Goal: Task Accomplishment & Management: Manage account settings

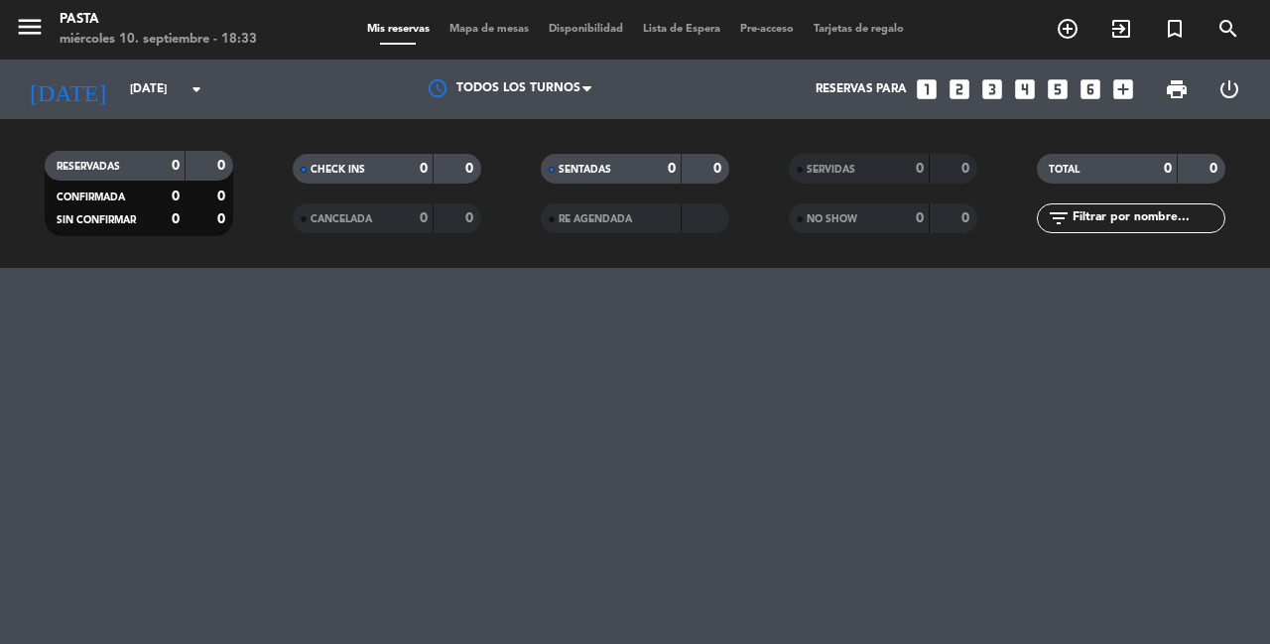
select select "dinner"
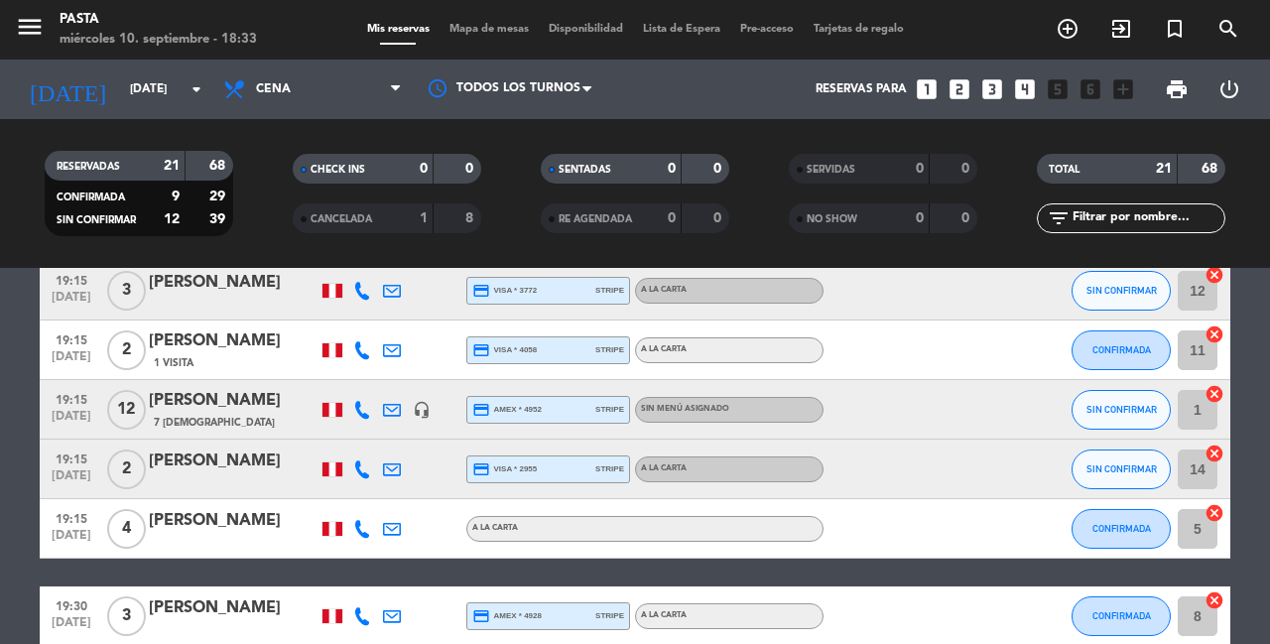
scroll to position [66, 0]
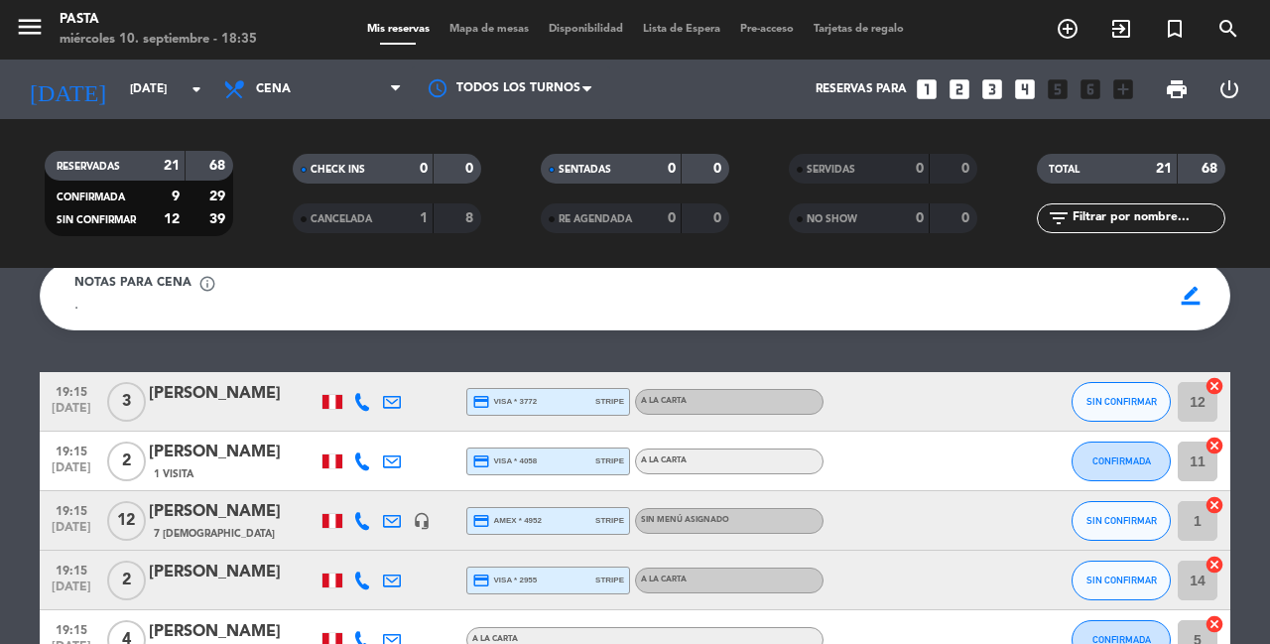
click at [1038, 95] on icon "looks_4" at bounding box center [1025, 89] width 26 height 26
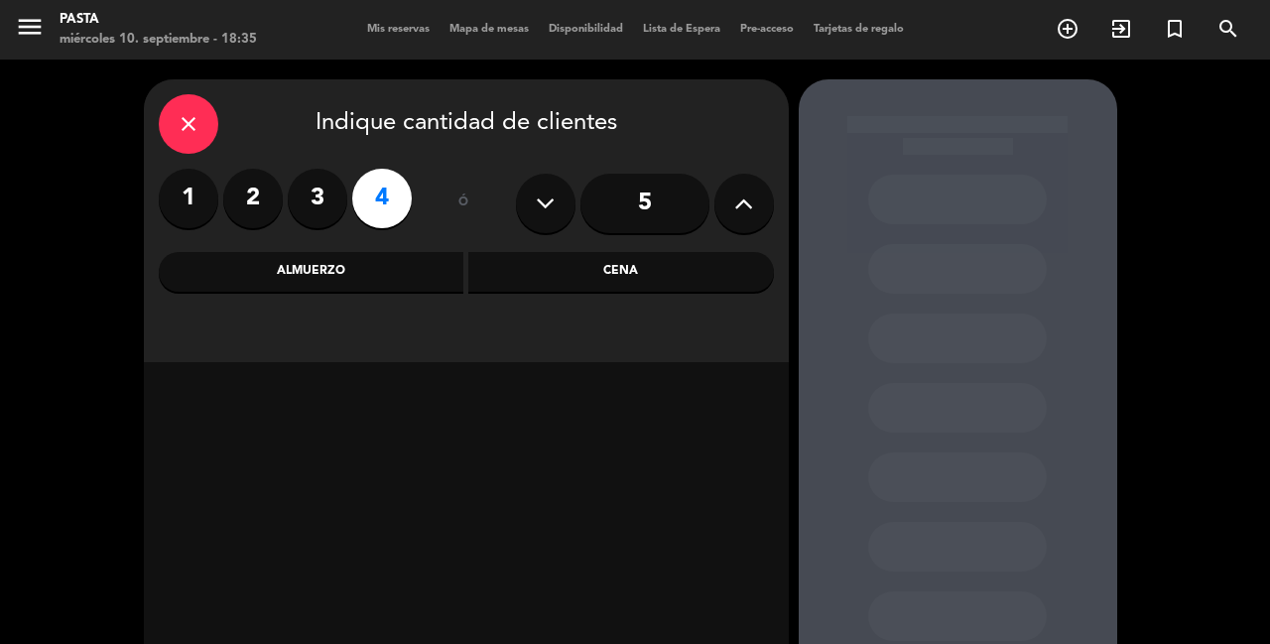
click at [732, 205] on button at bounding box center [745, 204] width 60 height 60
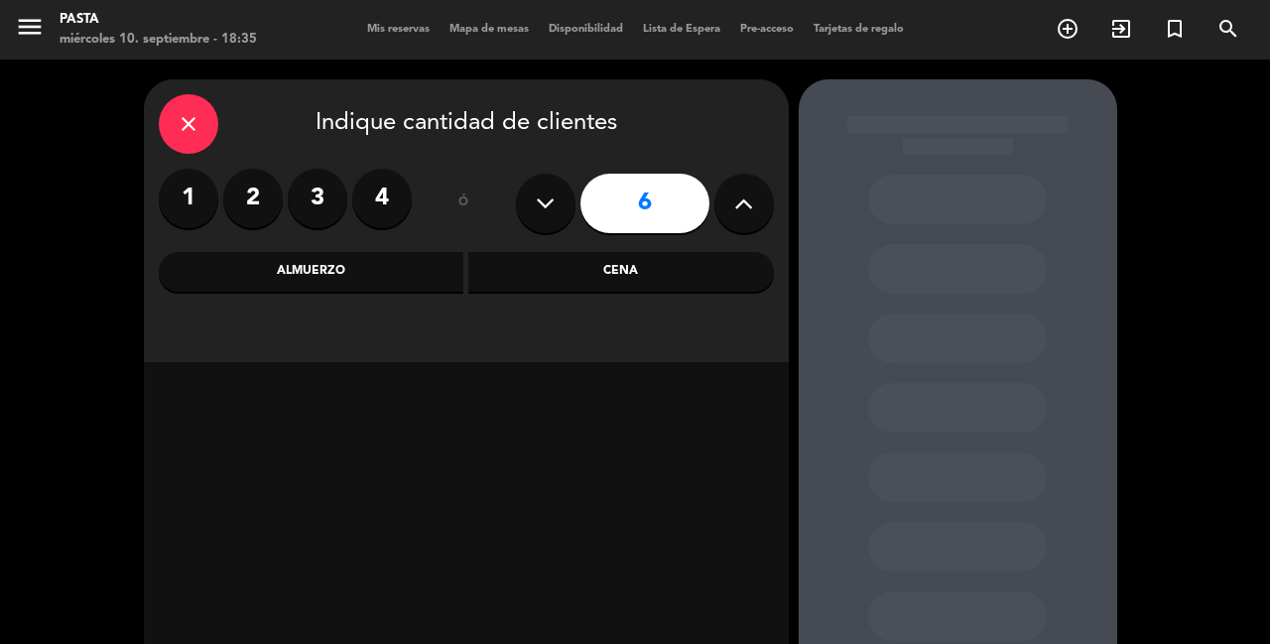
click at [732, 205] on button at bounding box center [745, 204] width 60 height 60
click at [554, 211] on button at bounding box center [546, 204] width 60 height 60
type input "8"
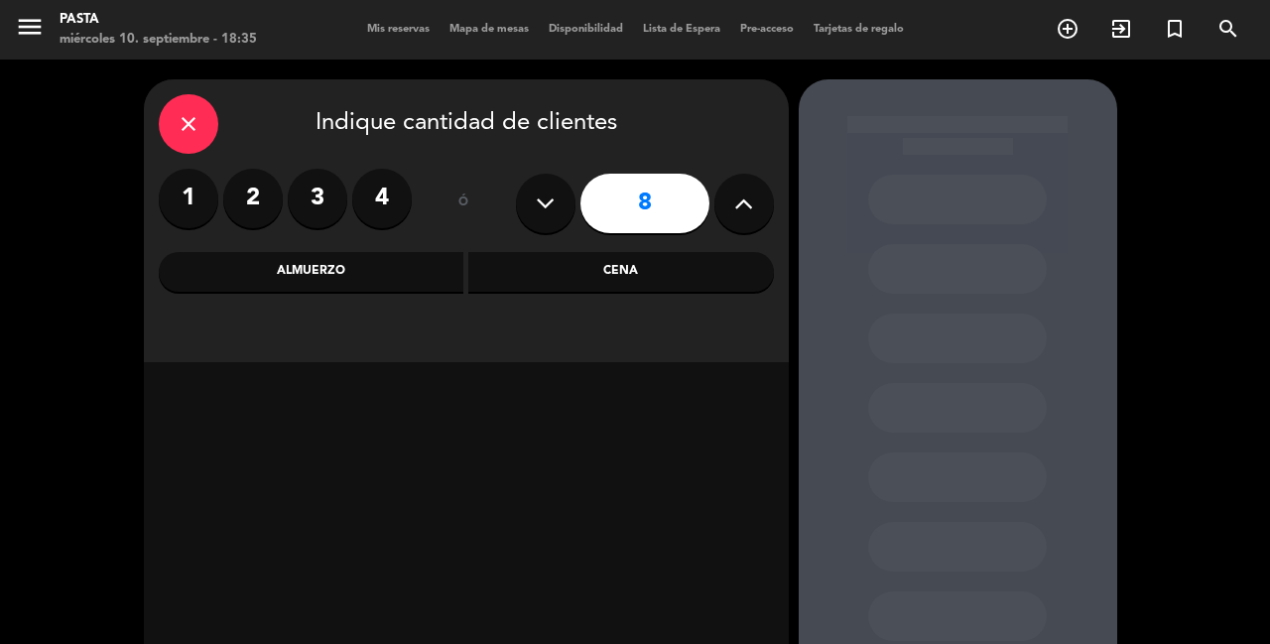
click at [403, 276] on div "Almuerzo" at bounding box center [312, 272] width 306 height 40
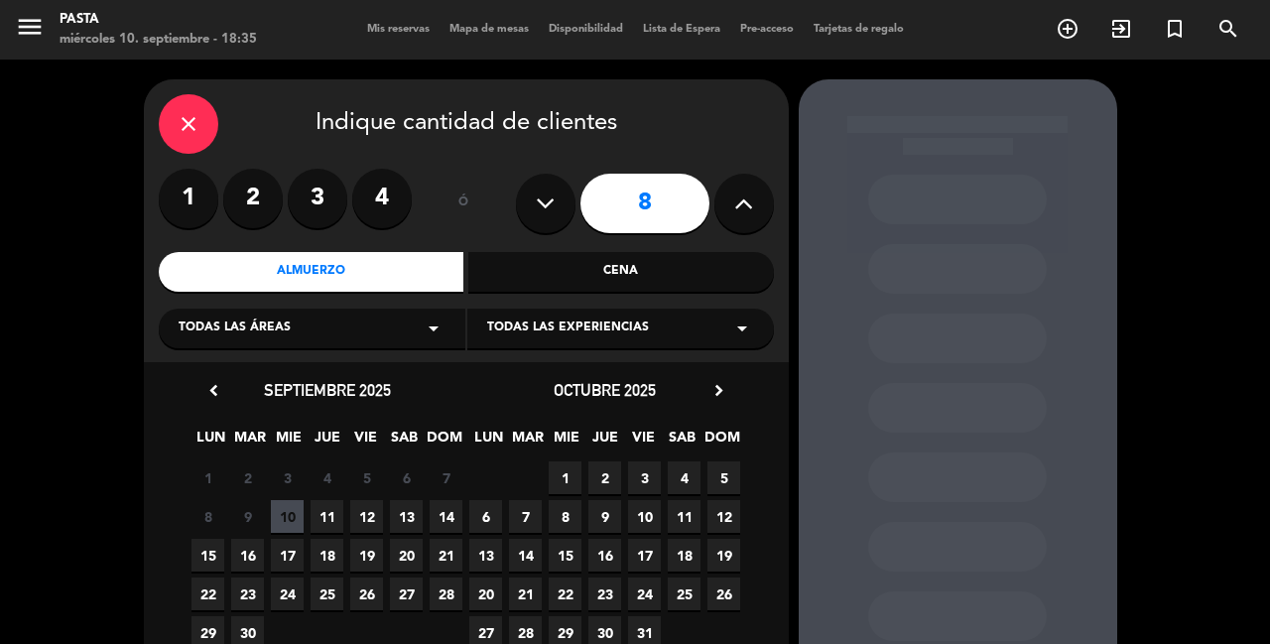
click at [407, 508] on span "13" at bounding box center [406, 516] width 33 height 33
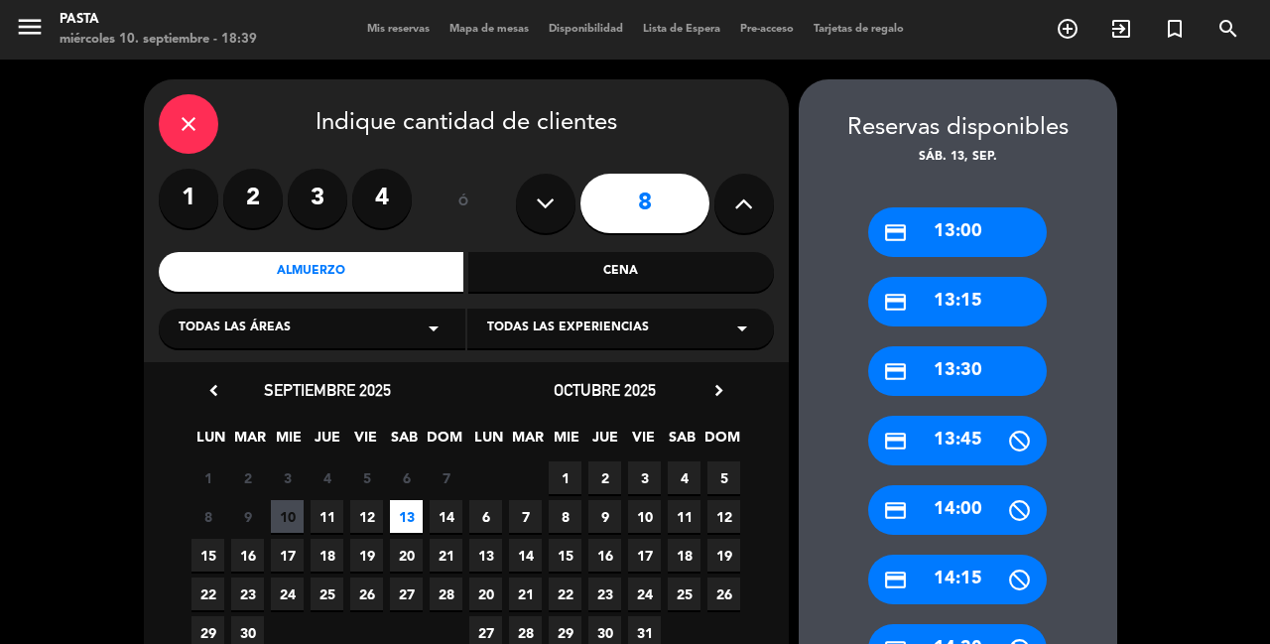
click at [201, 124] on div "close" at bounding box center [189, 124] width 60 height 60
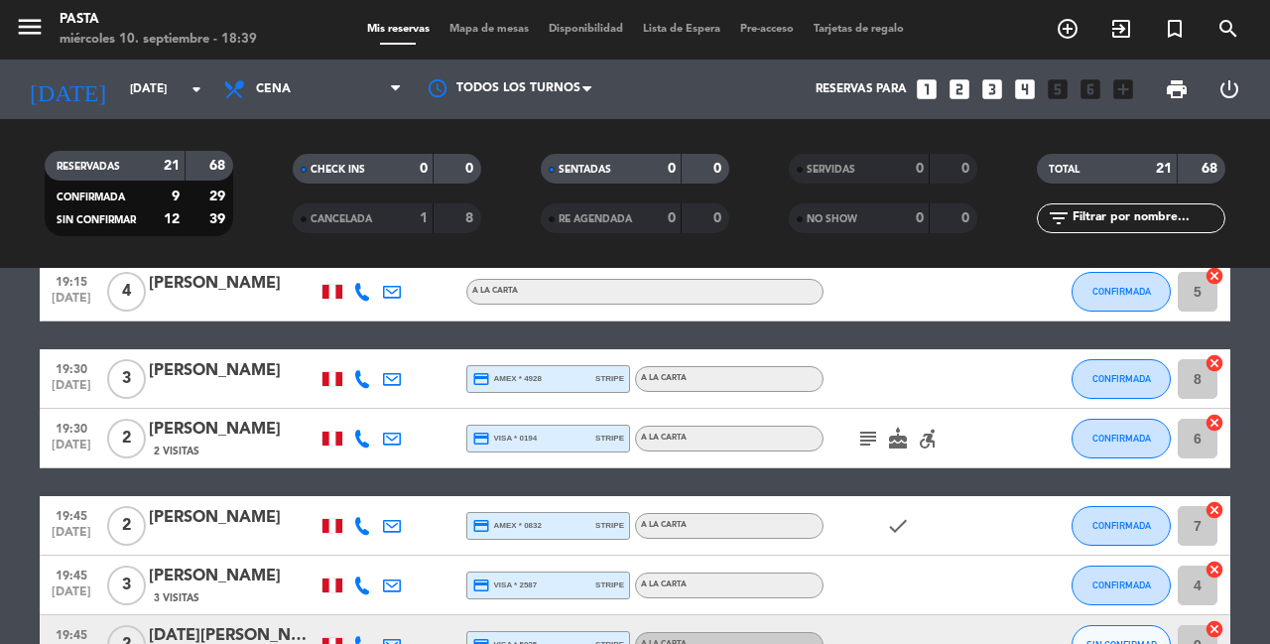
scroll to position [427, 0]
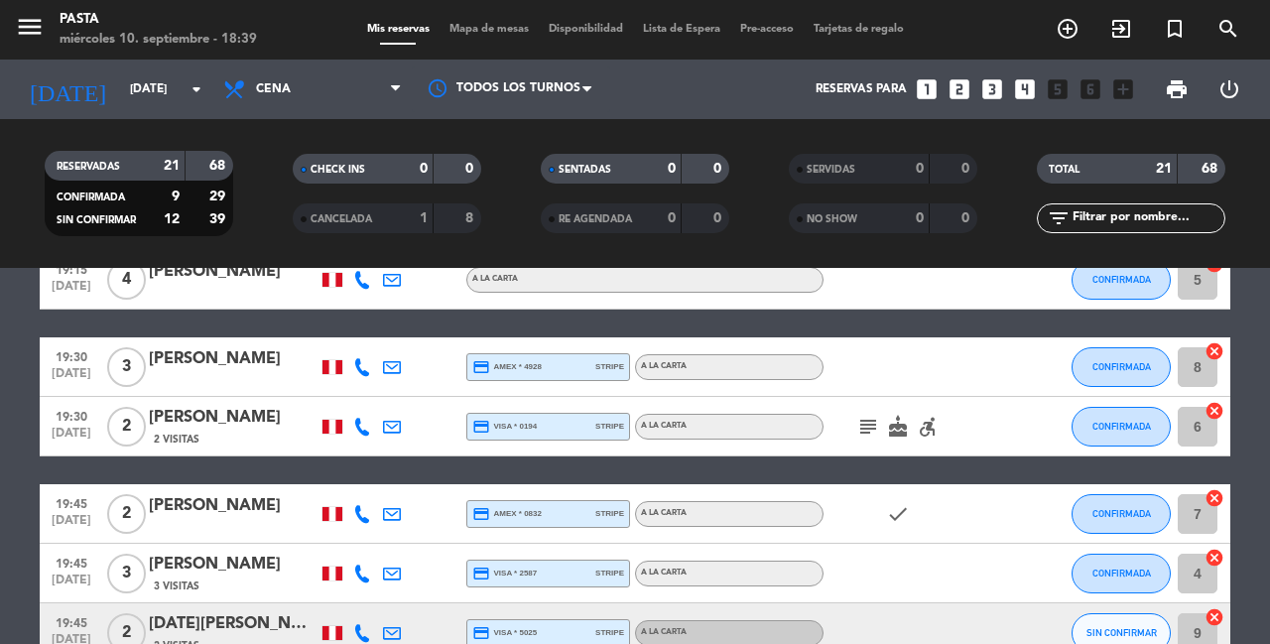
click at [858, 415] on icon "subject" at bounding box center [868, 427] width 24 height 24
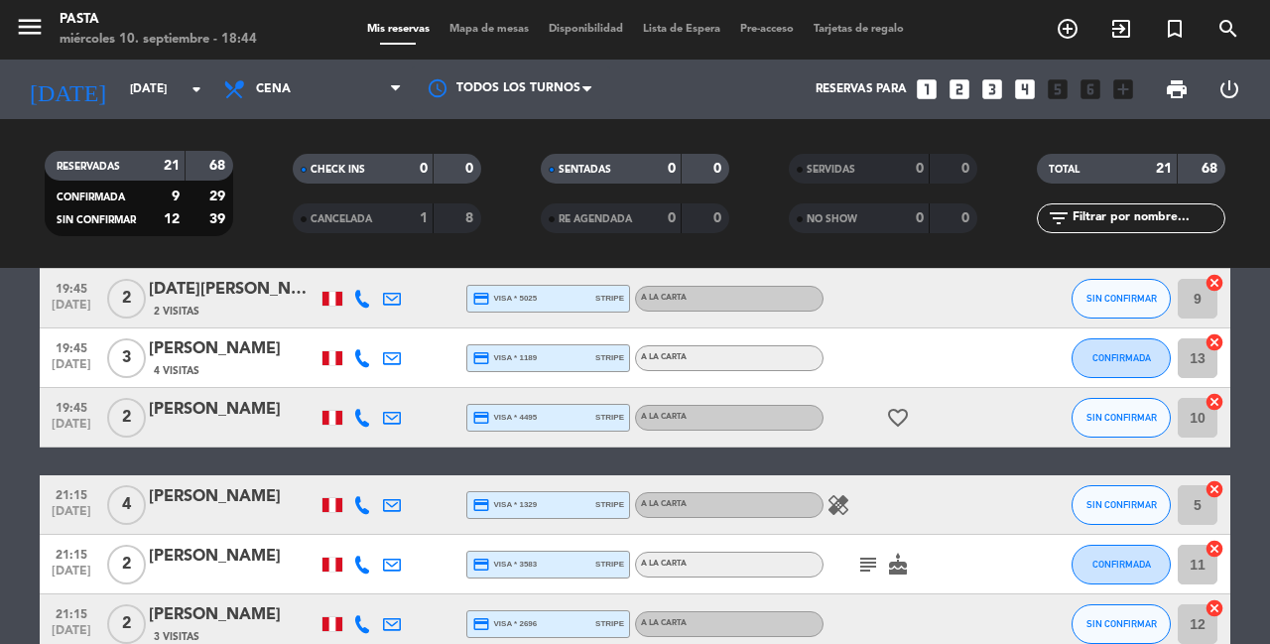
scroll to position [789, 0]
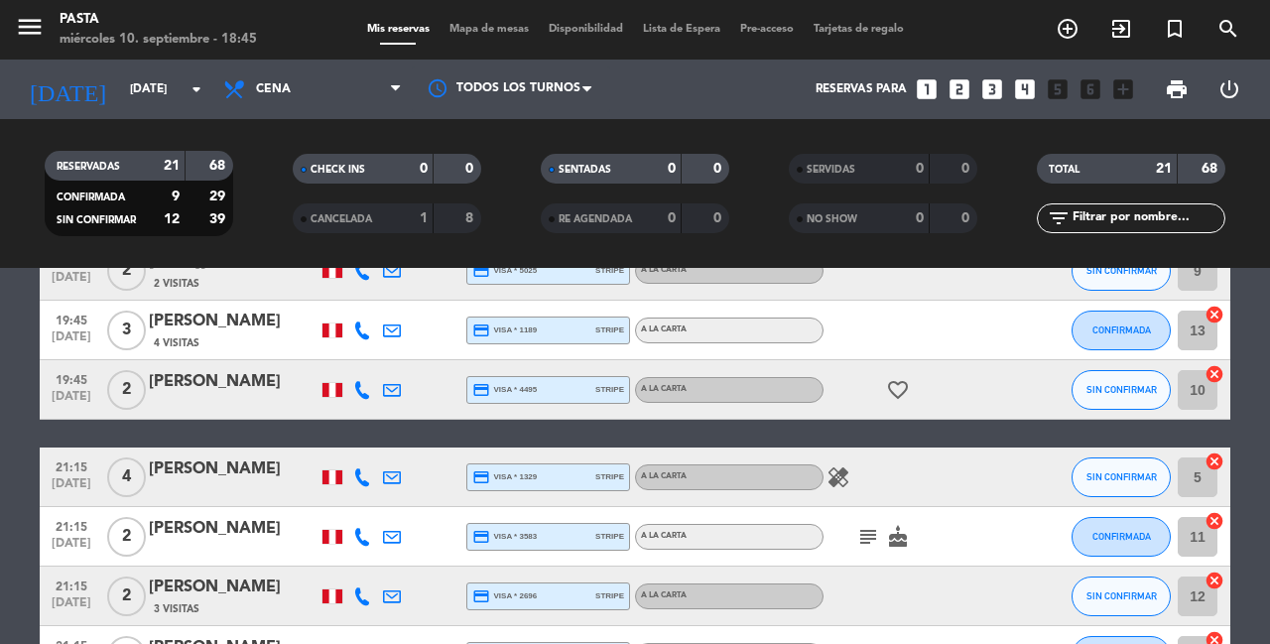
click at [859, 525] on icon "subject" at bounding box center [868, 537] width 24 height 24
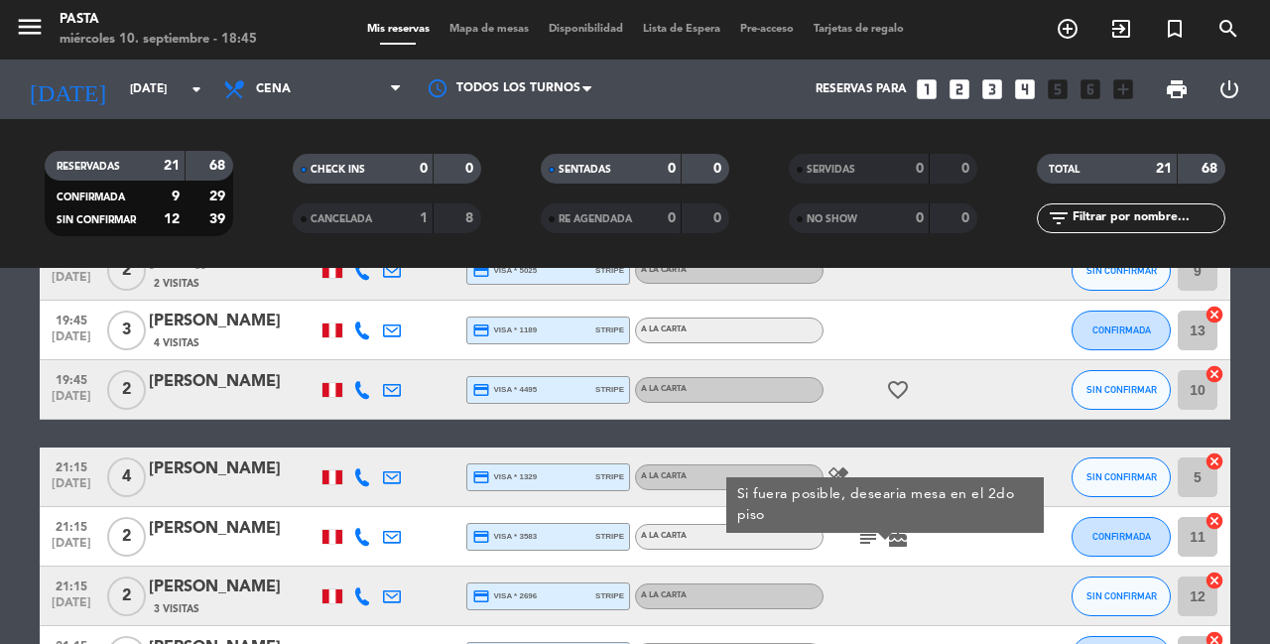
scroll to position [854, 0]
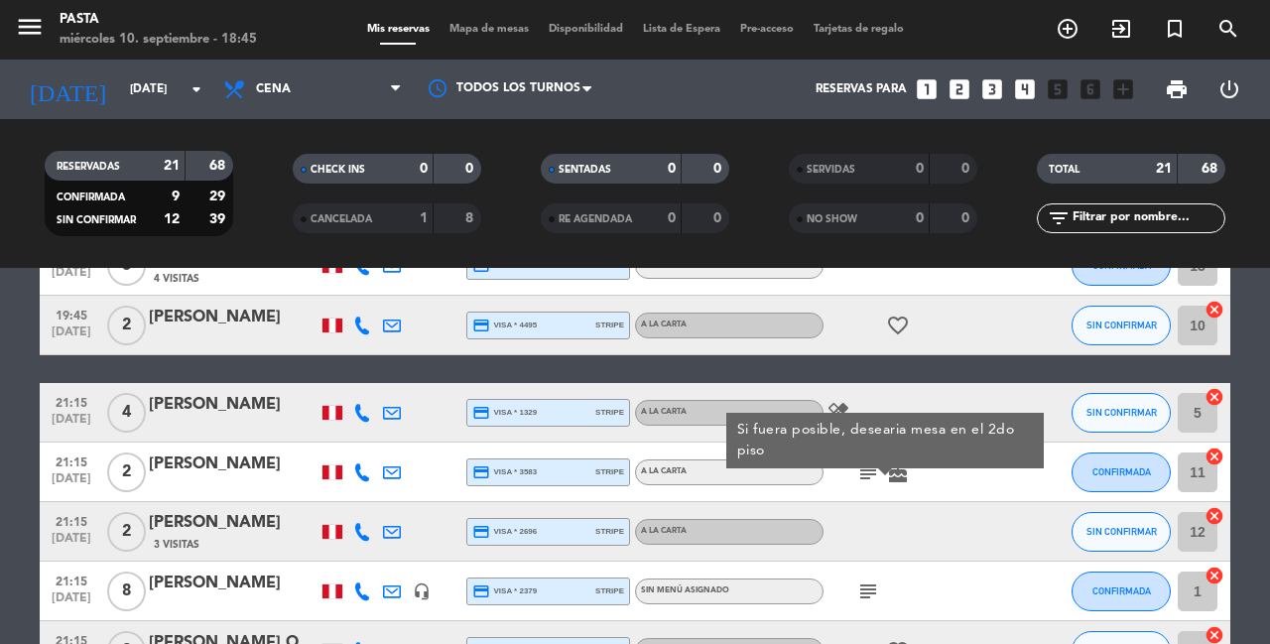
click at [860, 580] on icon "subject" at bounding box center [868, 592] width 24 height 24
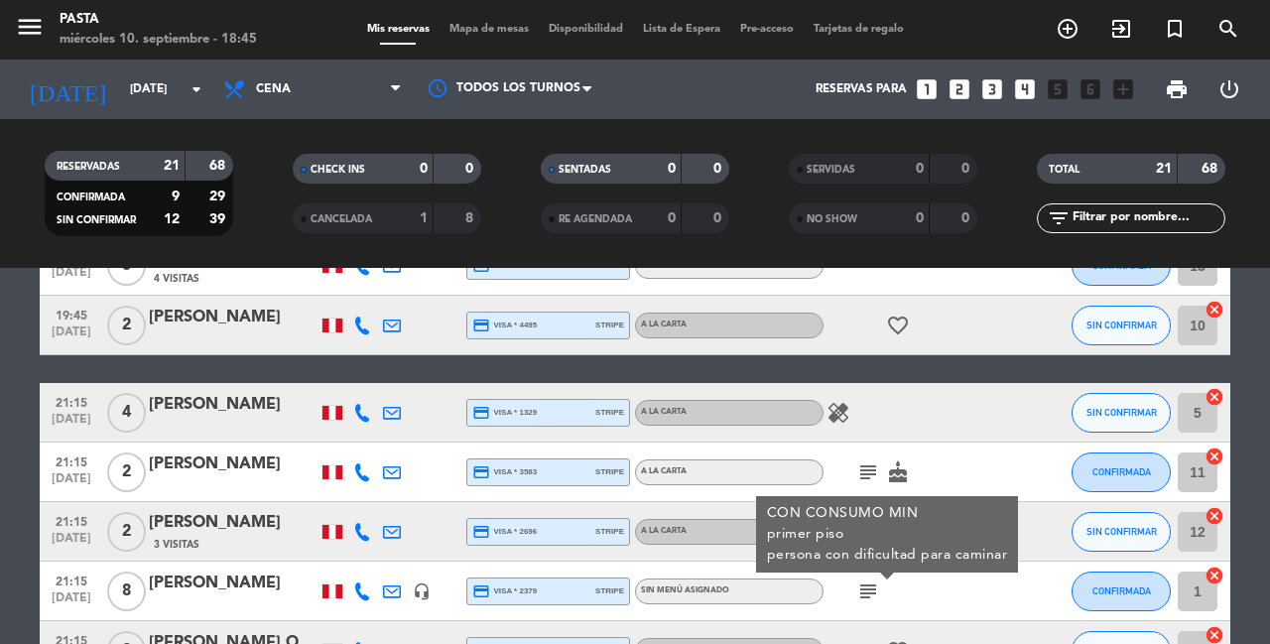
click at [413, 583] on icon "headset_mic" at bounding box center [422, 592] width 18 height 18
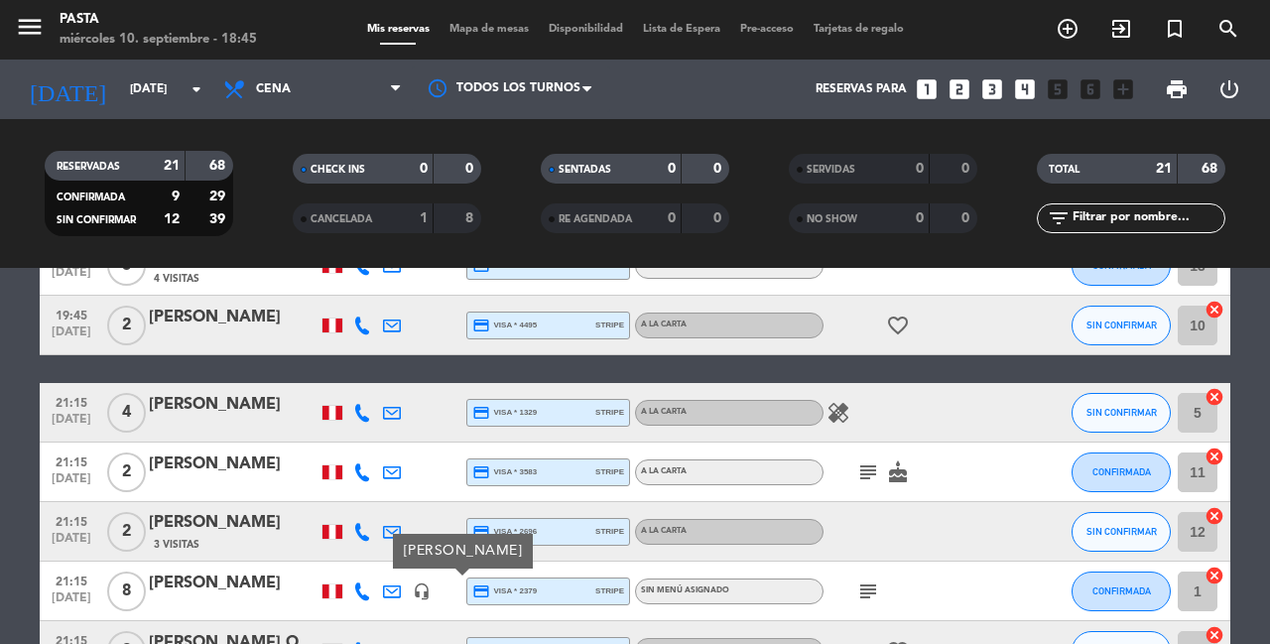
click at [21, 421] on bookings-row "19:15 [DATE] 3 [PERSON_NAME] credit_card visa * 3772 stripe A la carta SIN CONF…" at bounding box center [635, 279] width 1270 height 1389
click at [861, 580] on icon "subject" at bounding box center [868, 592] width 24 height 24
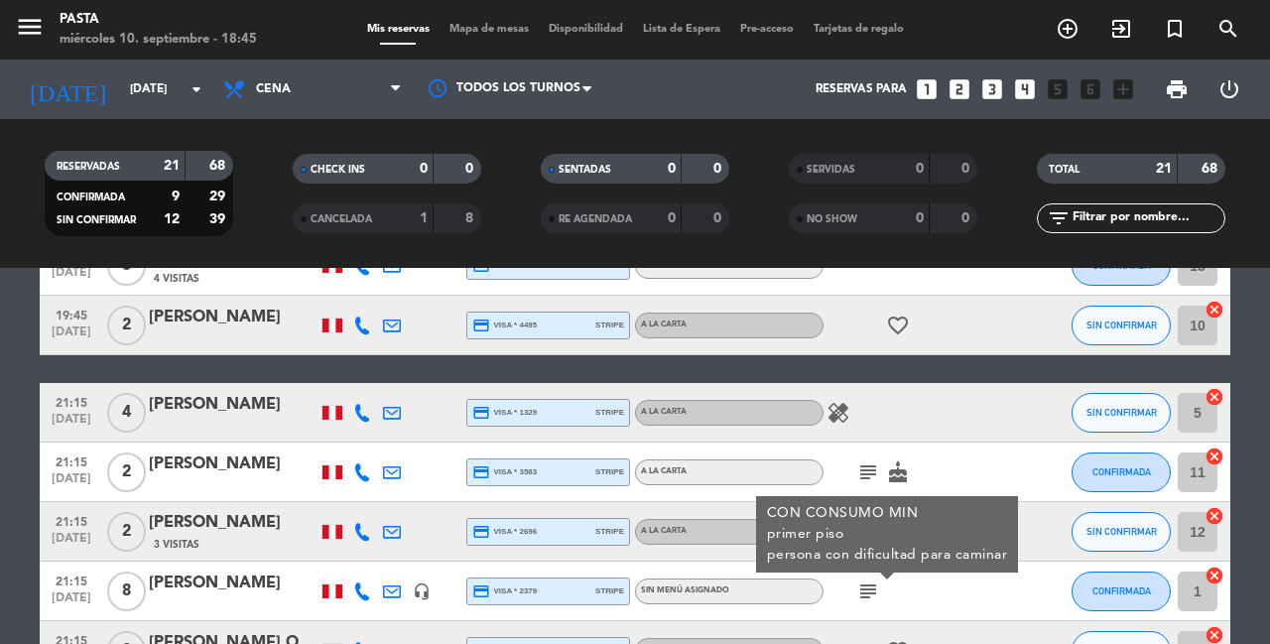
click at [16, 444] on bookings-row "19:15 [DATE] 3 [PERSON_NAME] credit_card visa * 3772 stripe A la carta SIN CONF…" at bounding box center [635, 279] width 1270 height 1389
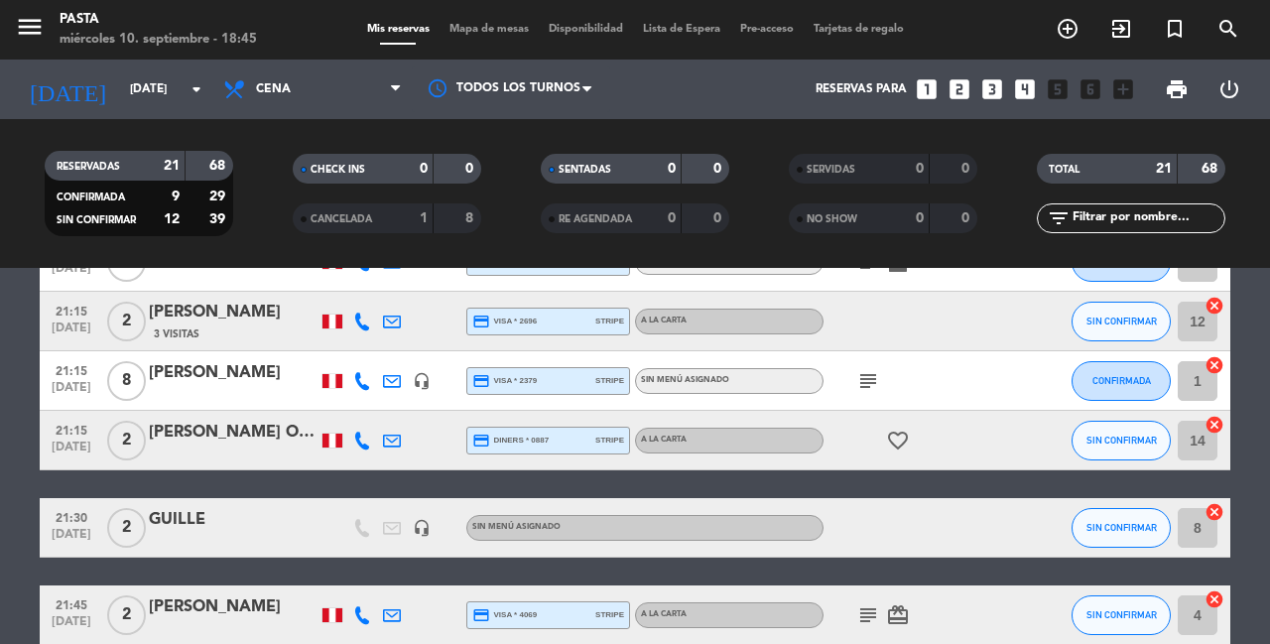
scroll to position [1175, 0]
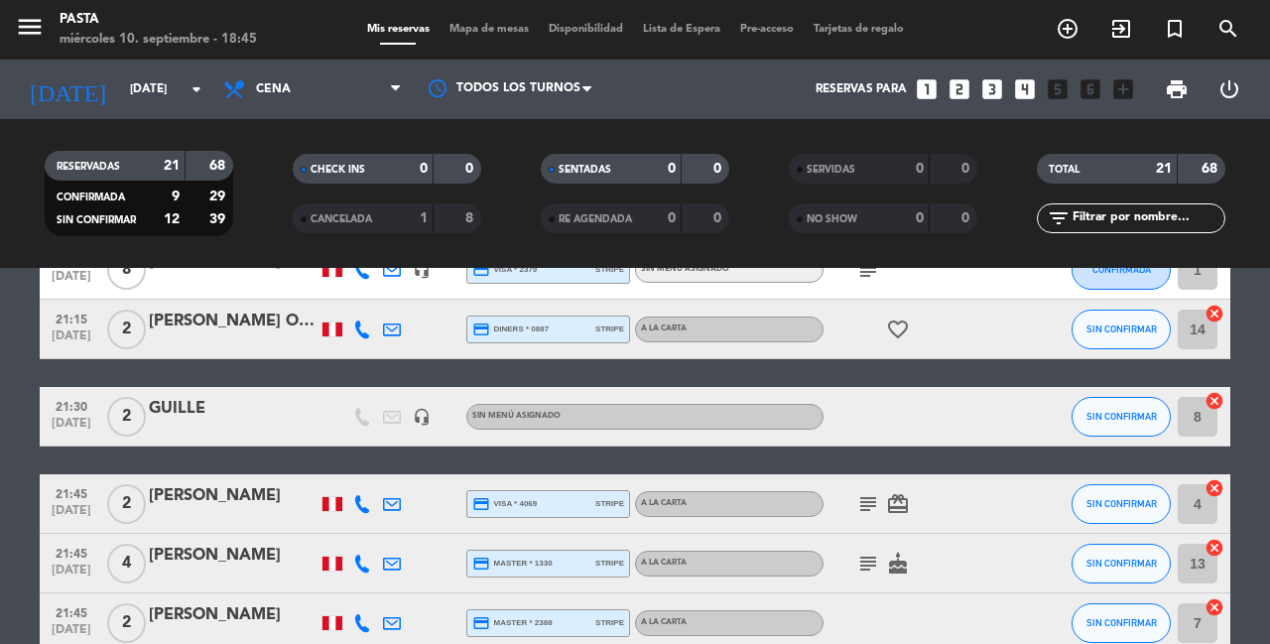
click at [856, 492] on icon "subject" at bounding box center [868, 504] width 24 height 24
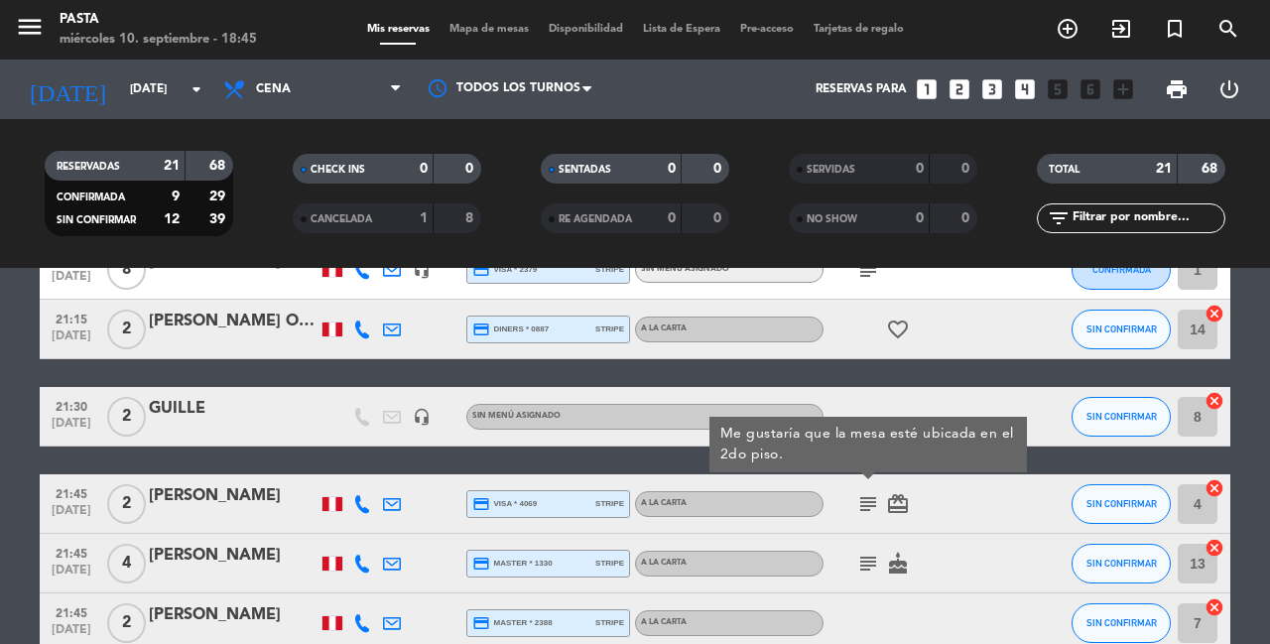
click at [863, 552] on icon "subject" at bounding box center [868, 564] width 24 height 24
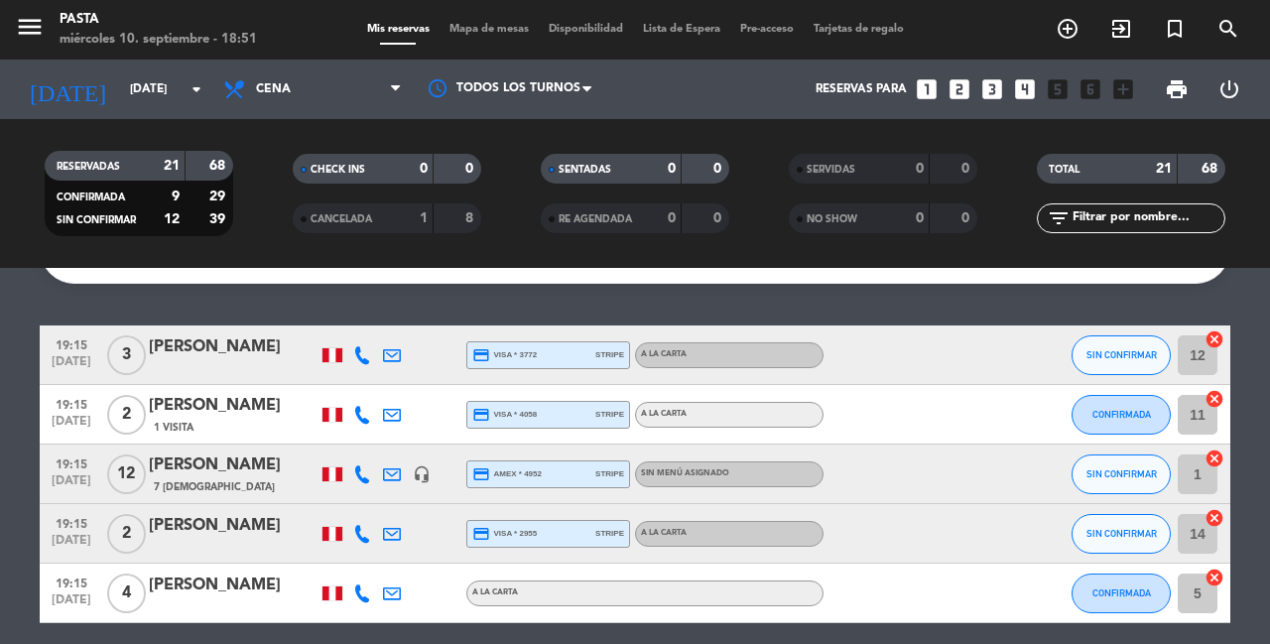
scroll to position [104, 0]
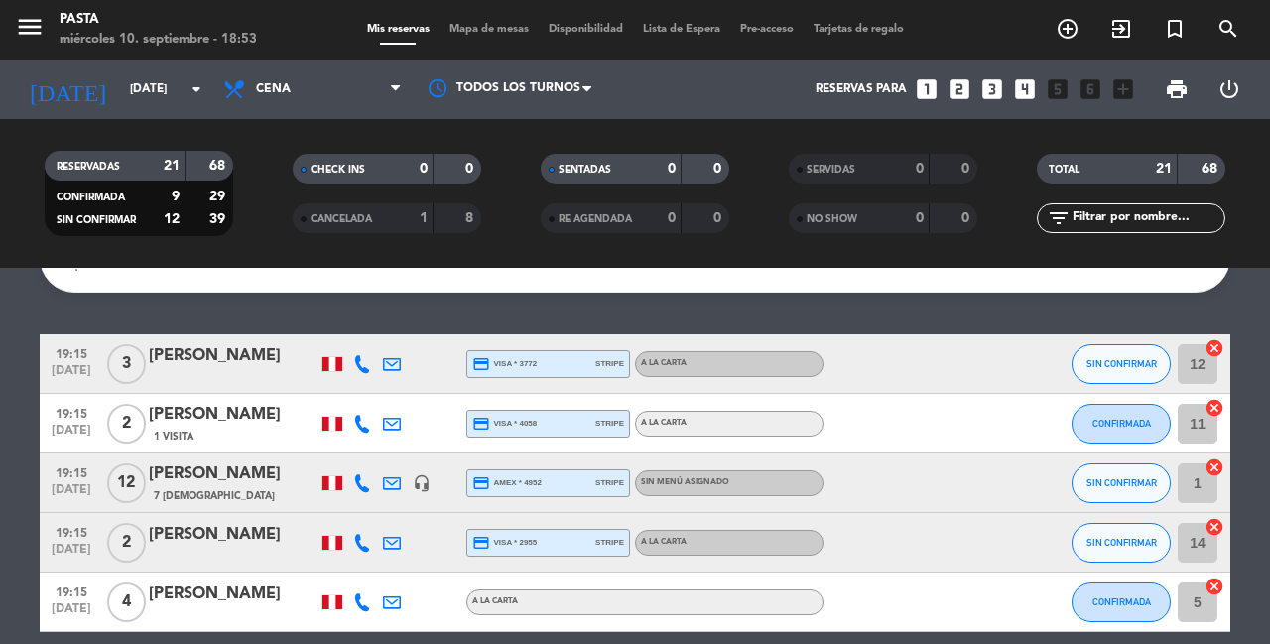
click at [1038, 85] on icon "looks_4" at bounding box center [1025, 89] width 26 height 26
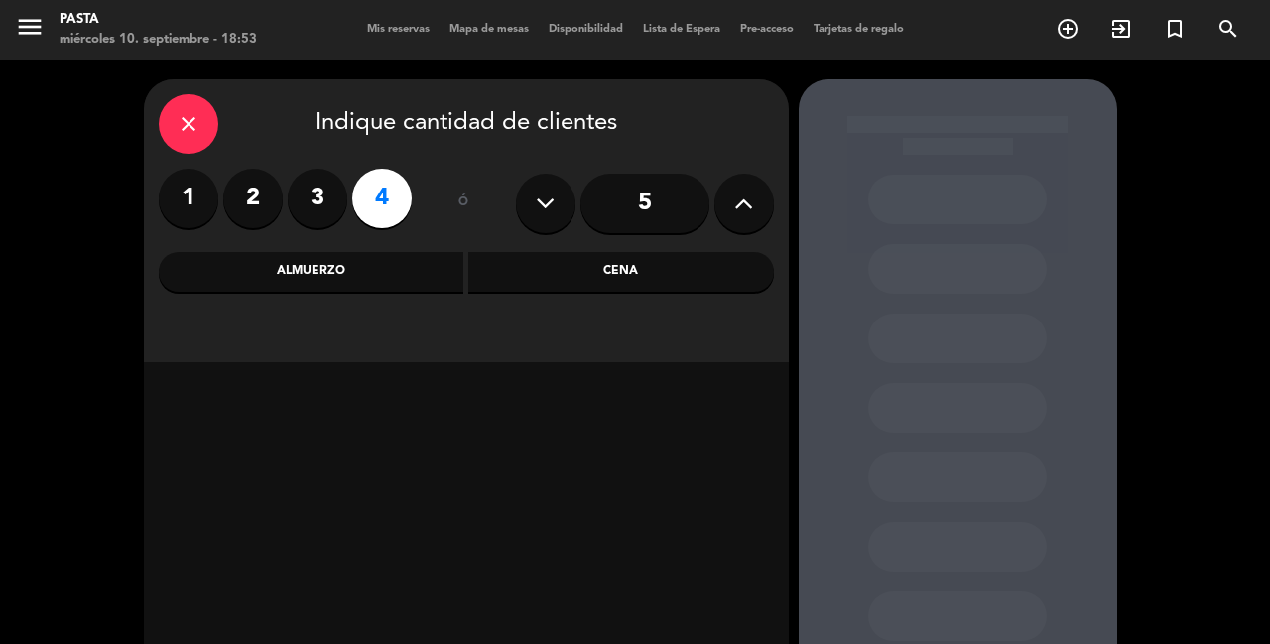
click at [654, 209] on input "5" at bounding box center [645, 204] width 129 height 60
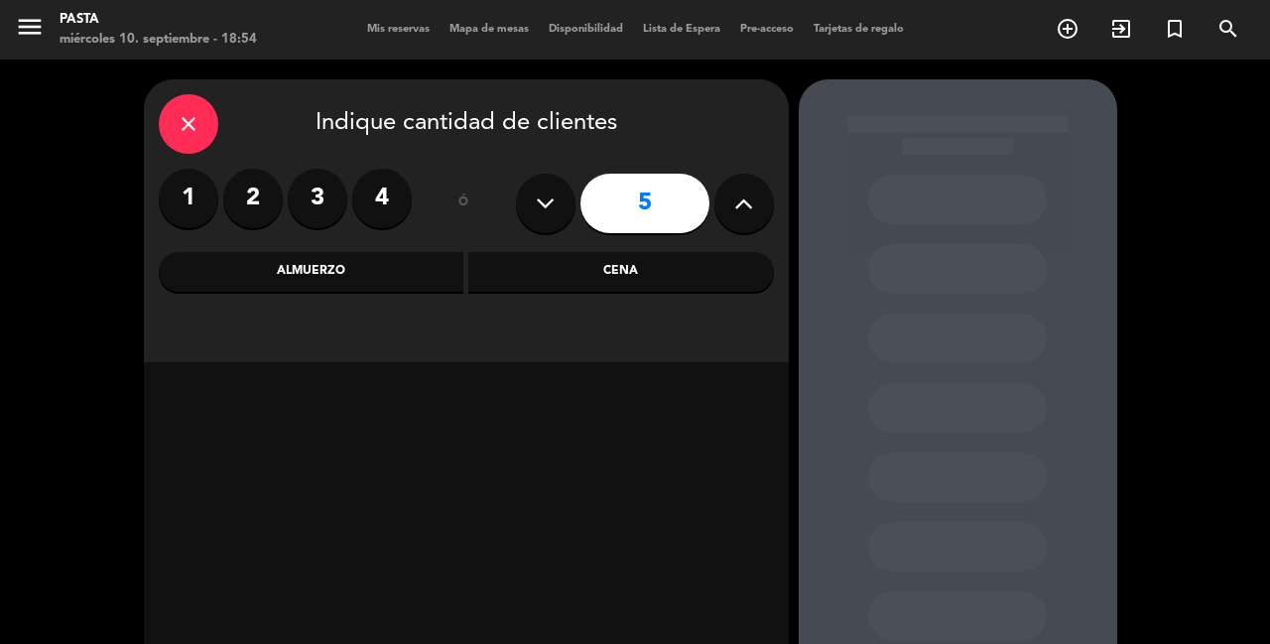
click at [182, 116] on icon "close" at bounding box center [189, 124] width 24 height 24
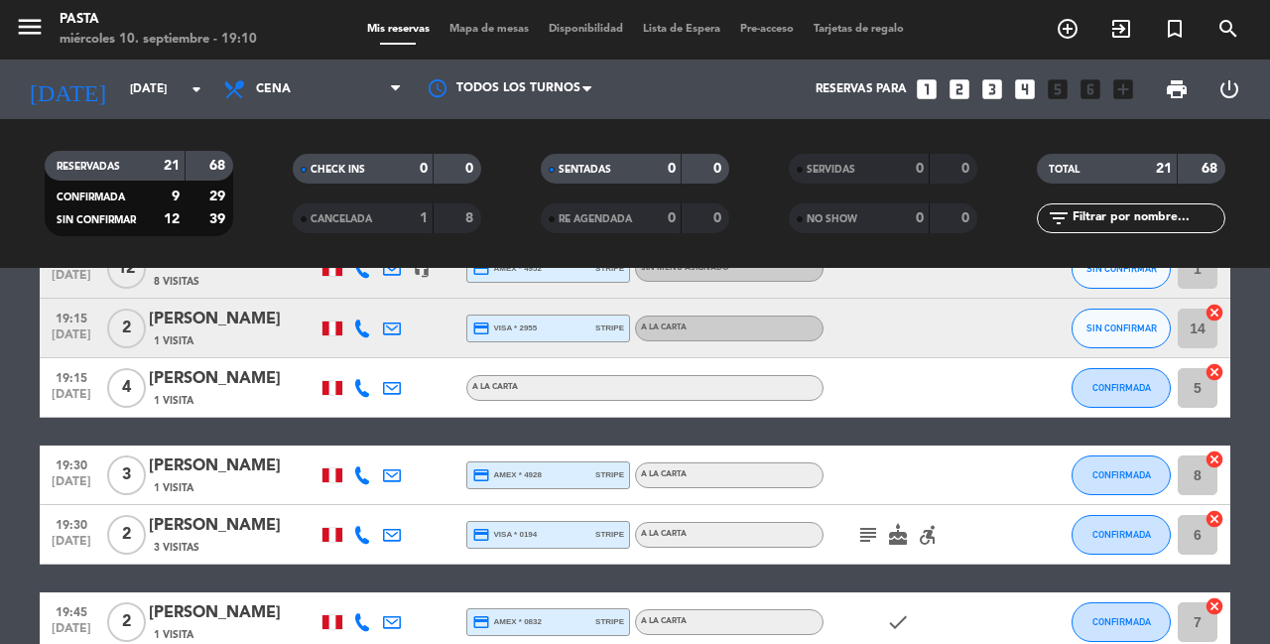
scroll to position [329, 0]
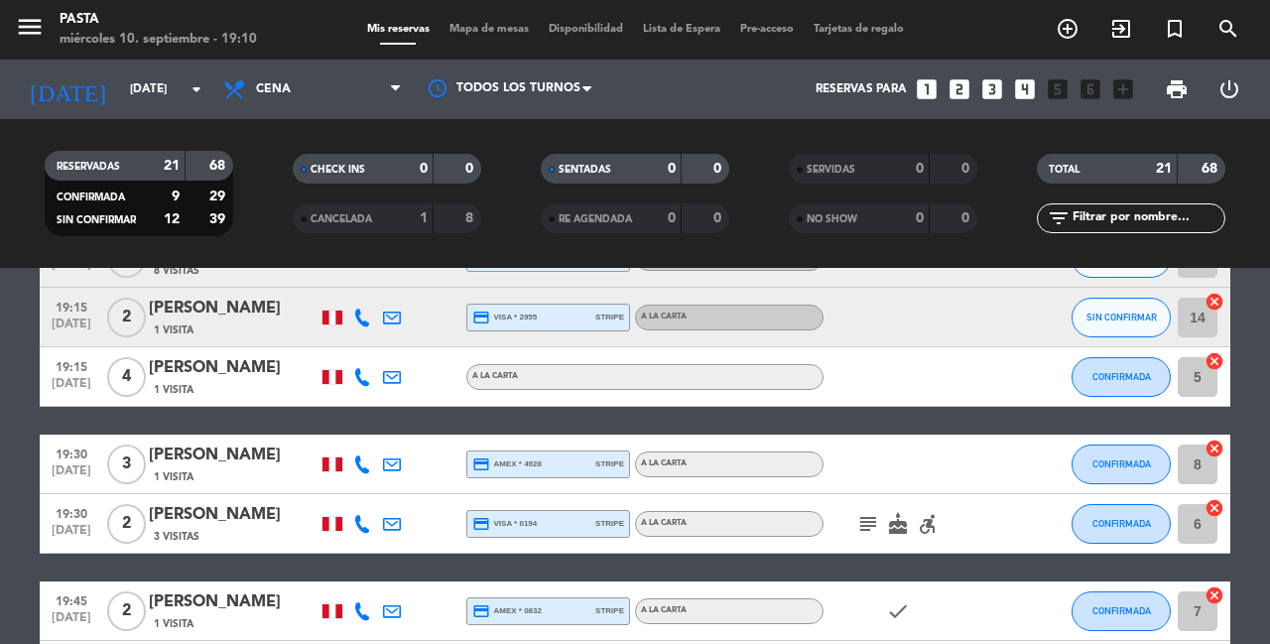
click at [858, 512] on icon "subject" at bounding box center [868, 524] width 24 height 24
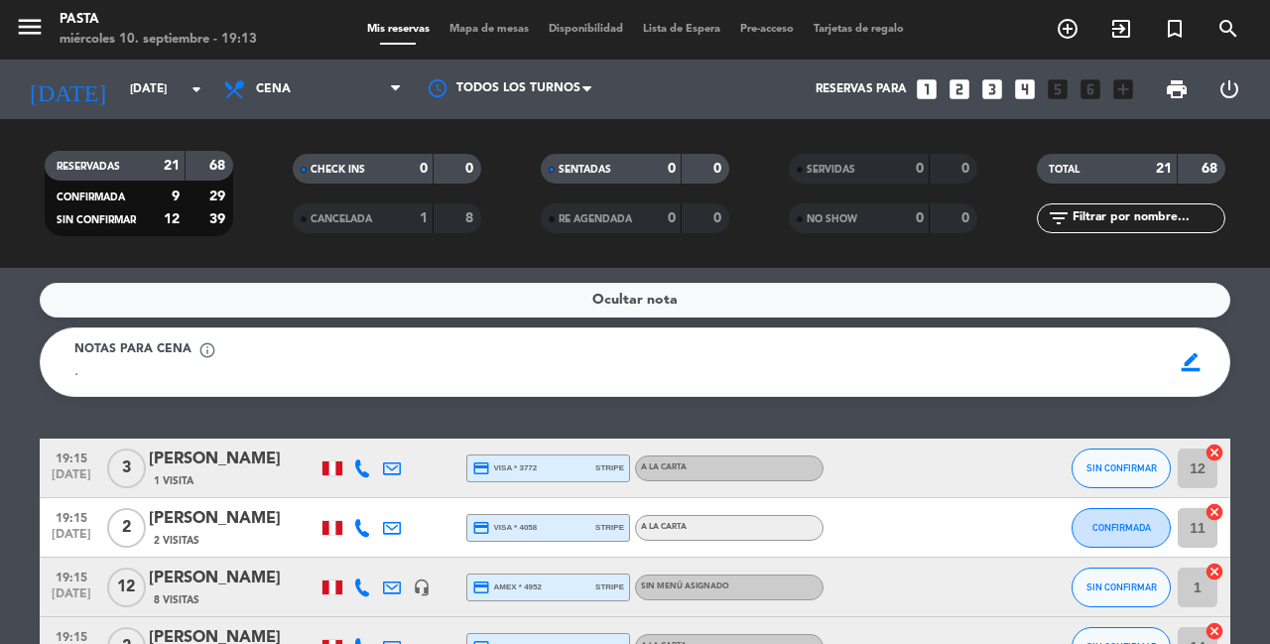
scroll to position [0, 0]
click at [1012, 93] on icon "looks_4" at bounding box center [1025, 89] width 26 height 26
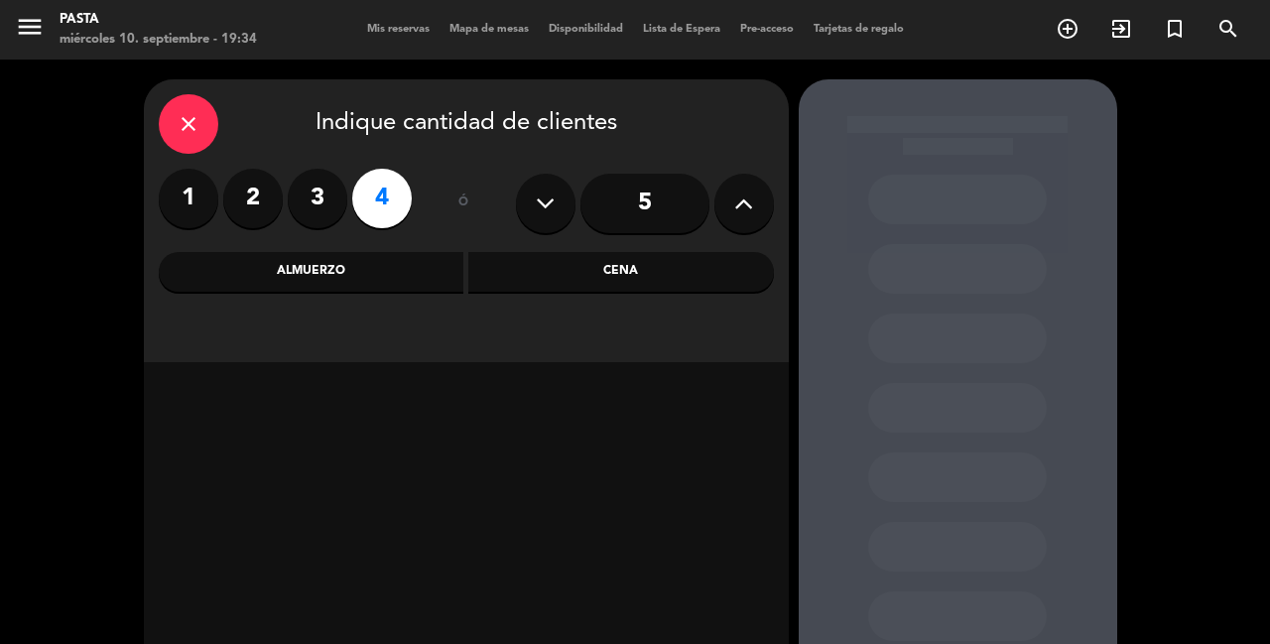
click at [741, 189] on button at bounding box center [745, 204] width 60 height 60
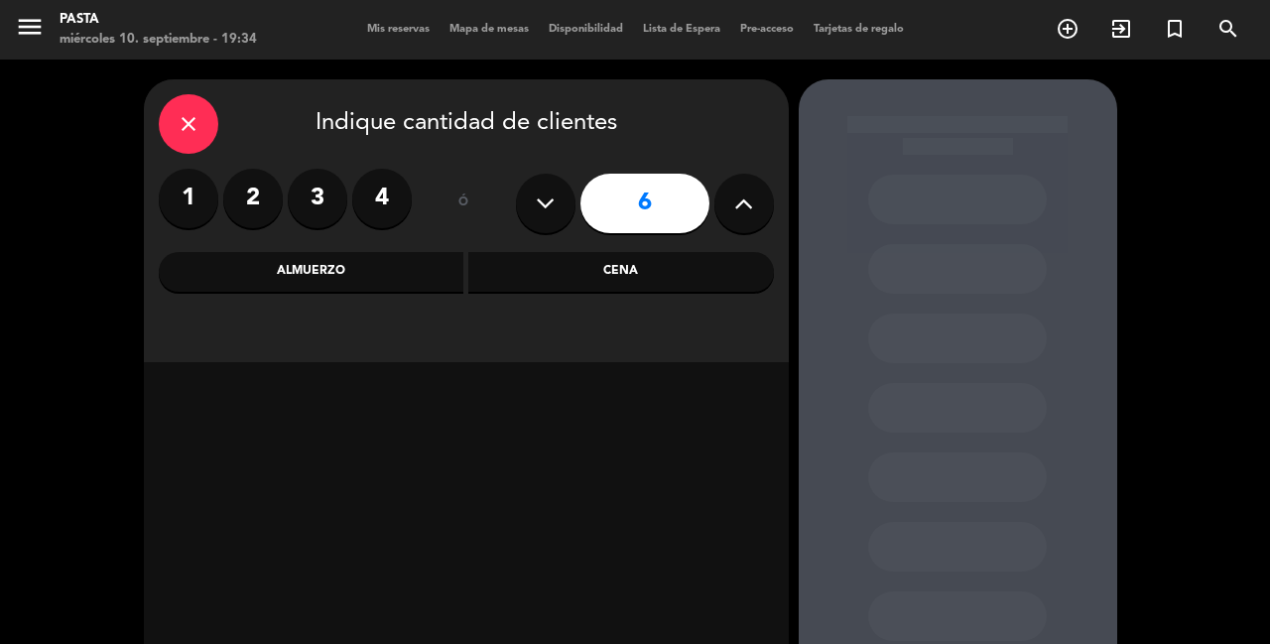
click at [741, 189] on button at bounding box center [745, 204] width 60 height 60
type input "8"
click at [562, 288] on div "Cena" at bounding box center [621, 272] width 306 height 40
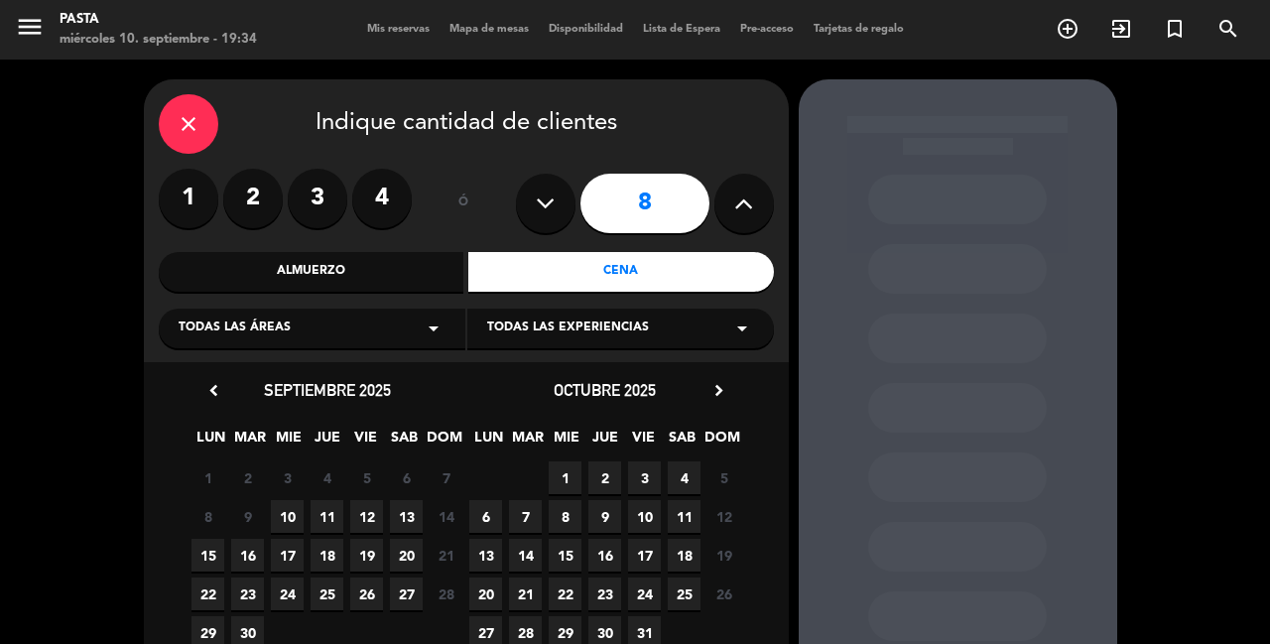
click at [406, 504] on span "13" at bounding box center [406, 516] width 33 height 33
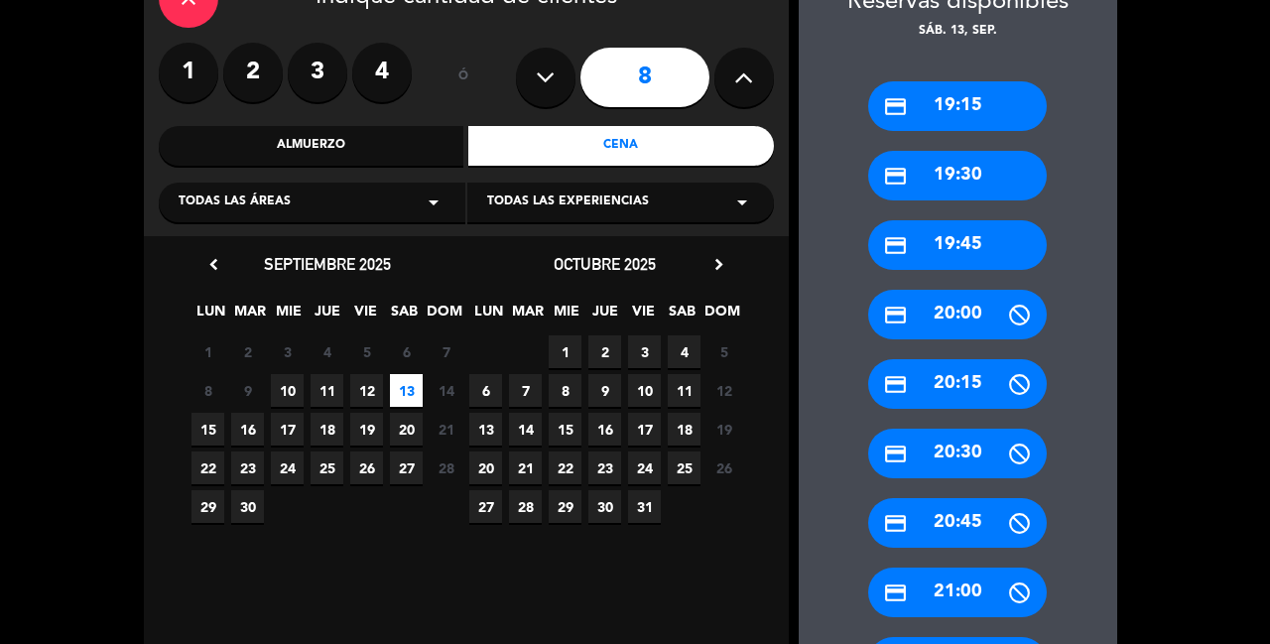
scroll to position [120, 0]
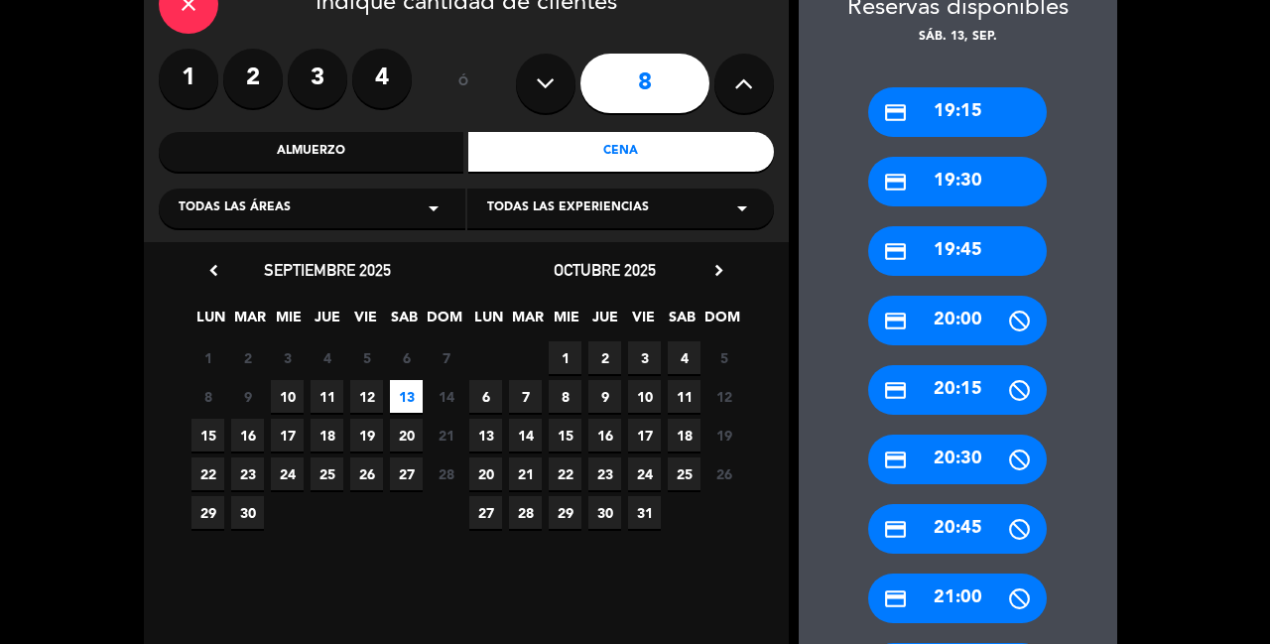
click at [278, 83] on label "2" at bounding box center [253, 79] width 60 height 60
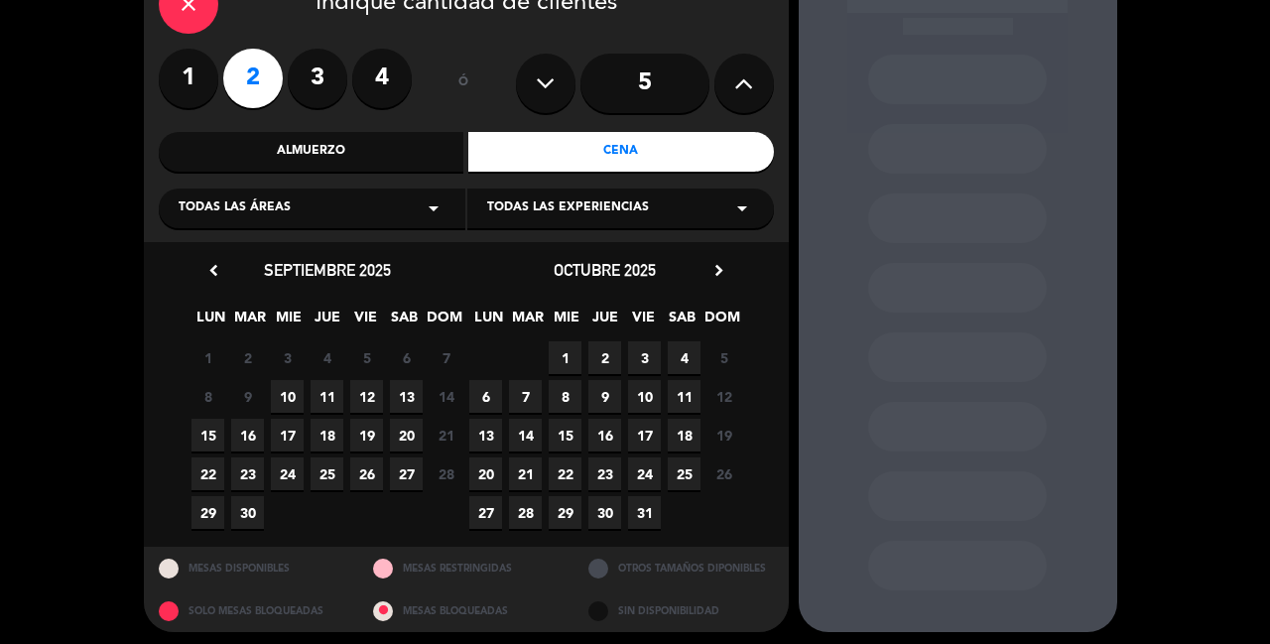
click at [289, 382] on span "10" at bounding box center [287, 396] width 33 height 33
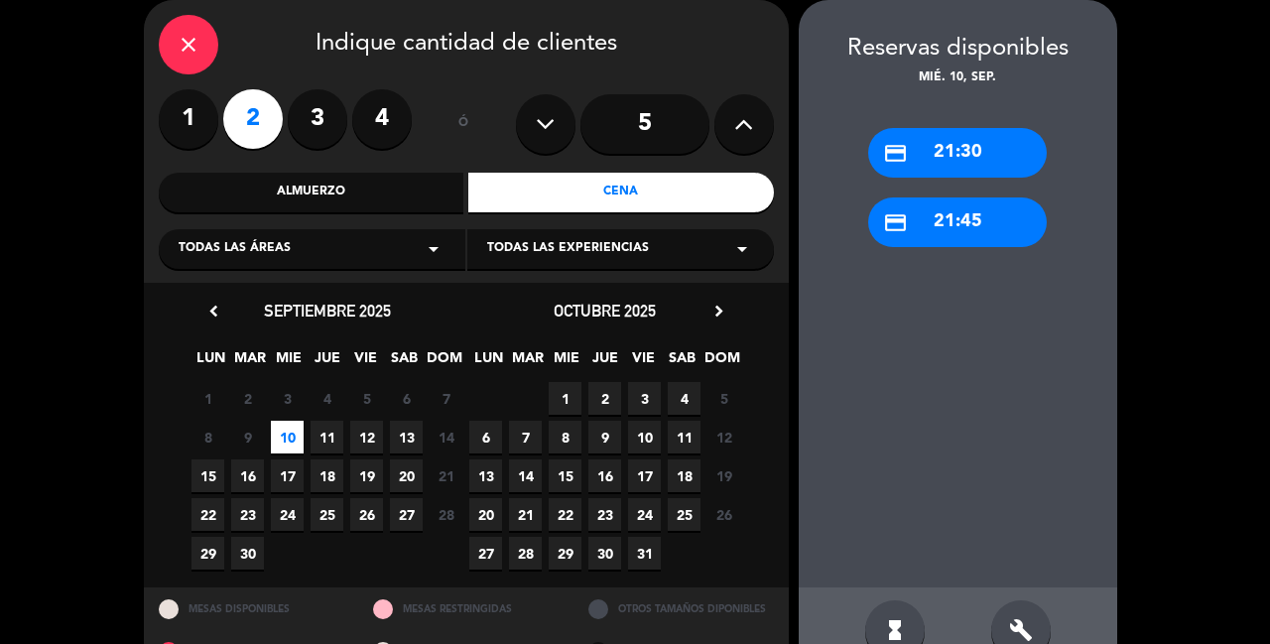
click at [177, 46] on icon "close" at bounding box center [189, 45] width 24 height 24
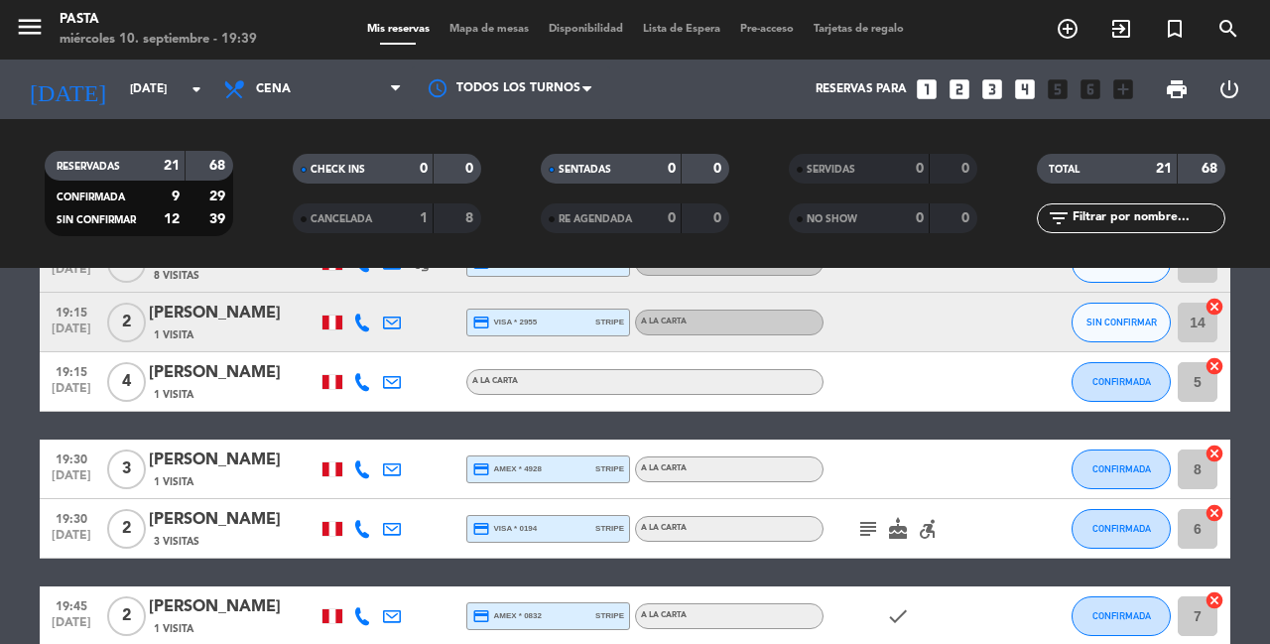
scroll to position [326, 0]
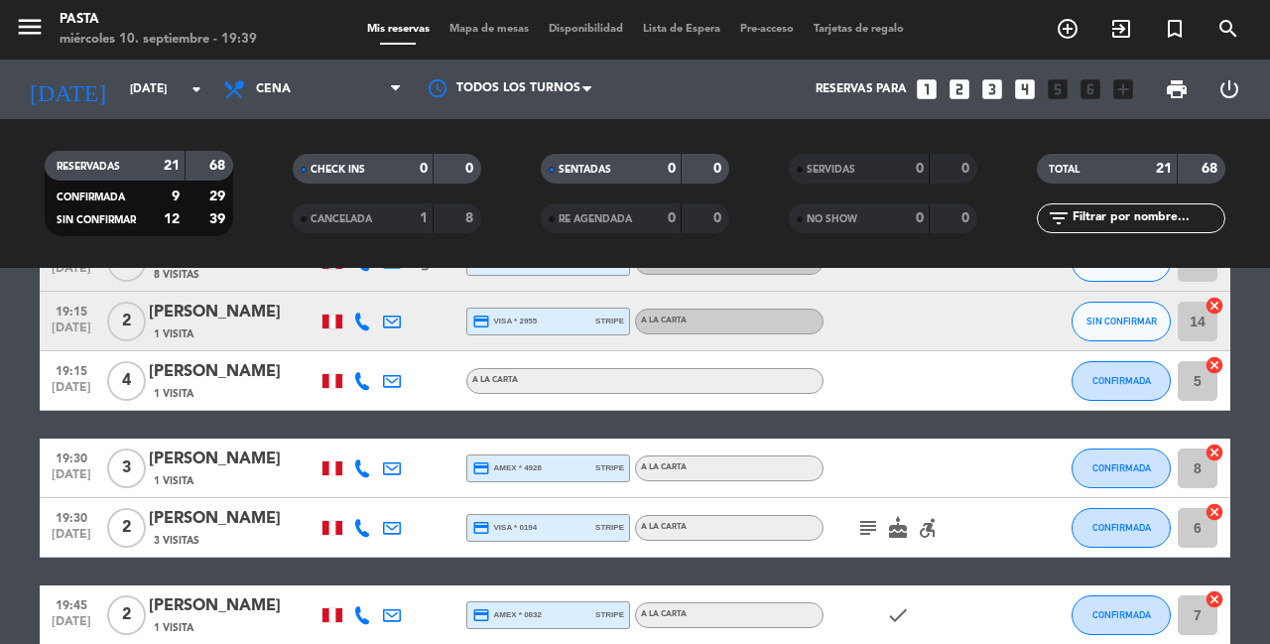
click at [863, 516] on icon "subject" at bounding box center [868, 528] width 24 height 24
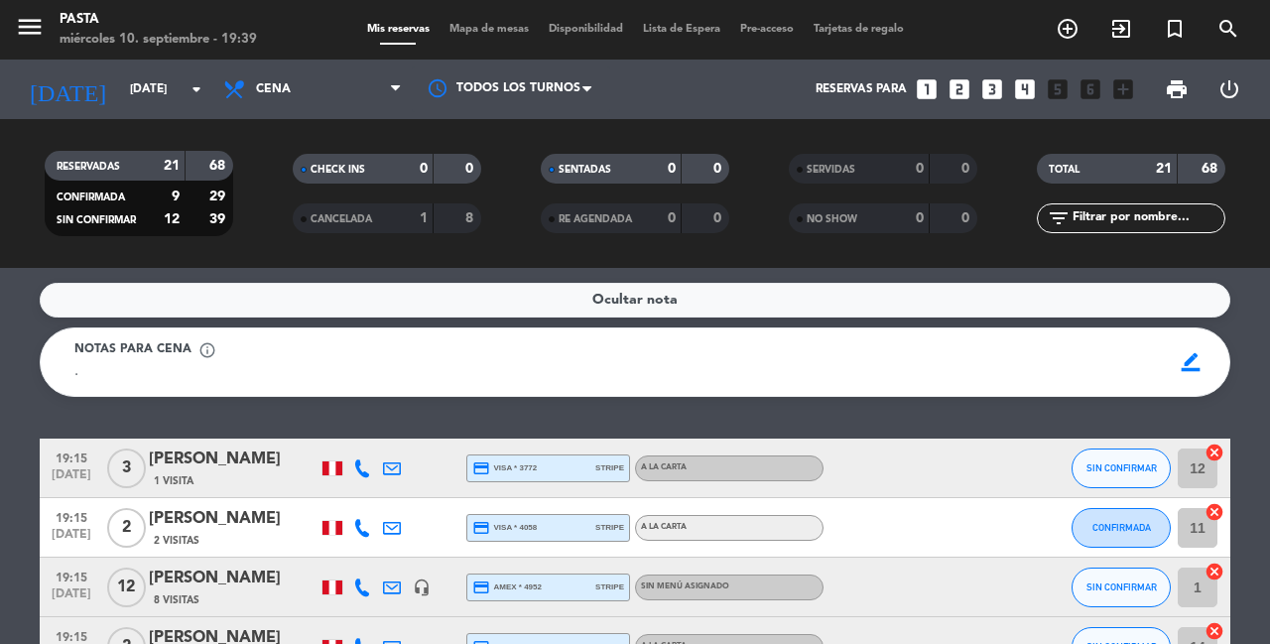
scroll to position [0, 0]
